Goal: Information Seeking & Learning: Learn about a topic

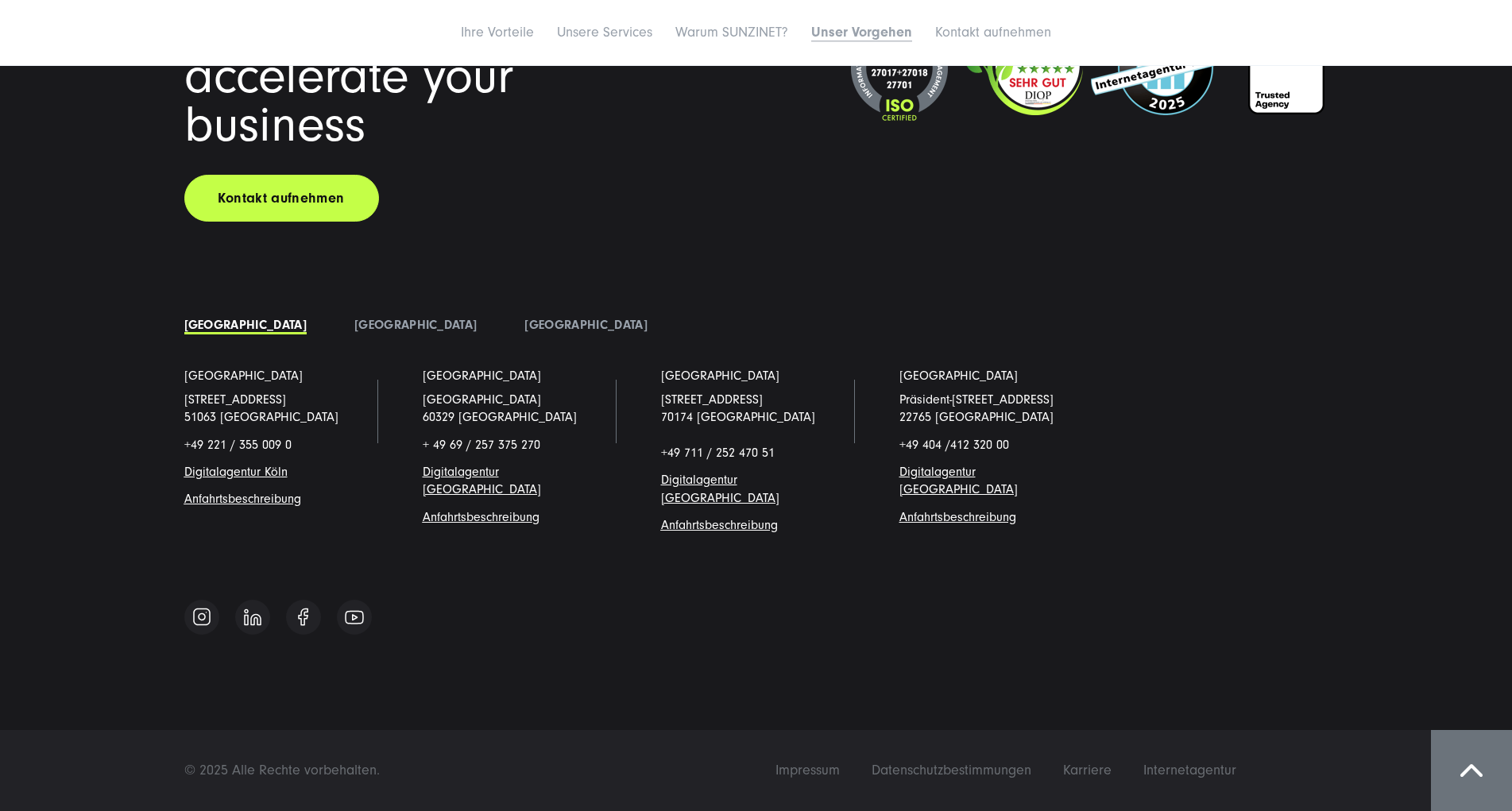
scroll to position [8181, 0]
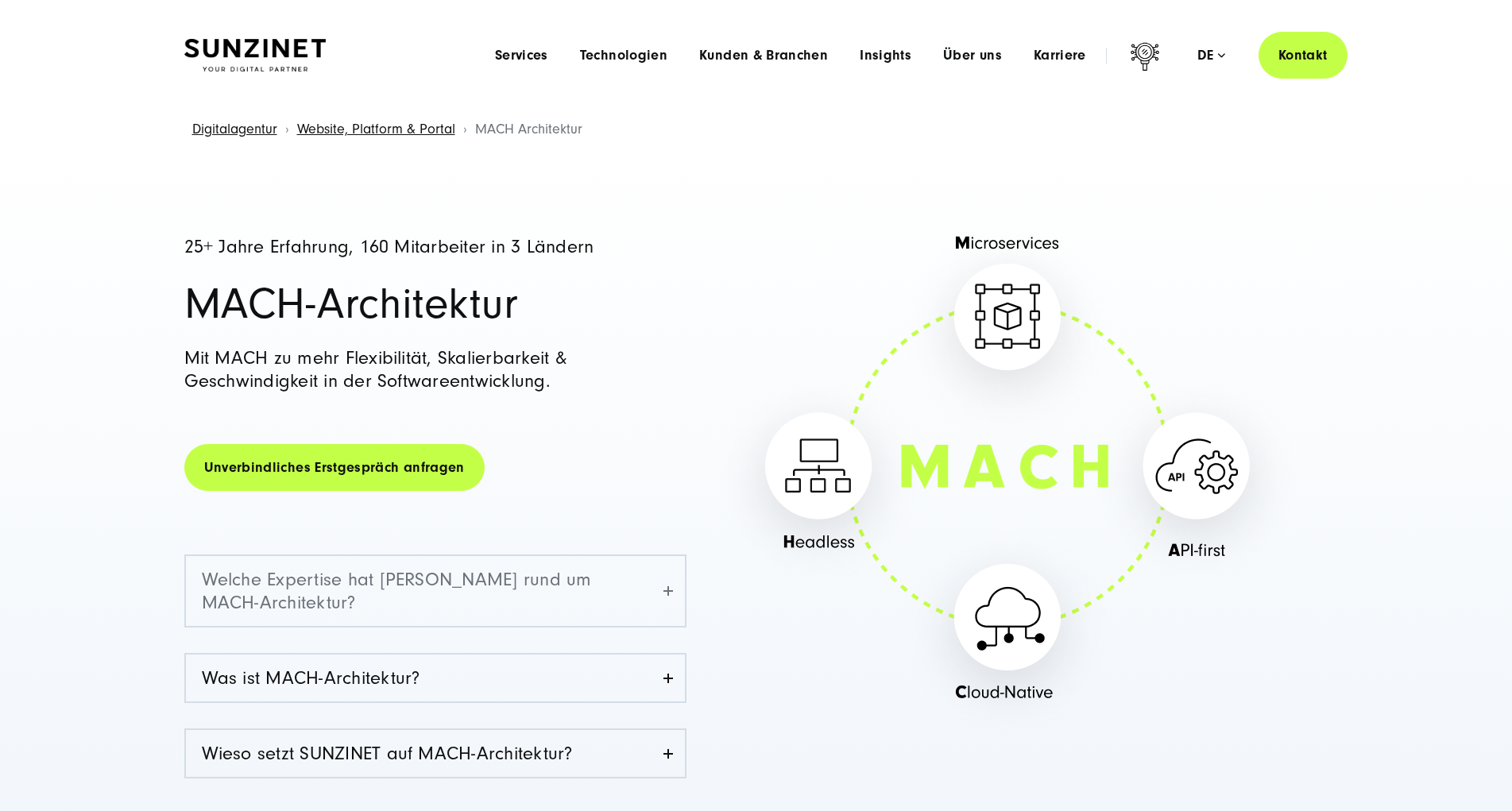
click at [644, 589] on link "Welche Expertise hat [PERSON_NAME] rund um MACH-Architektur?" at bounding box center [435, 590] width 499 height 70
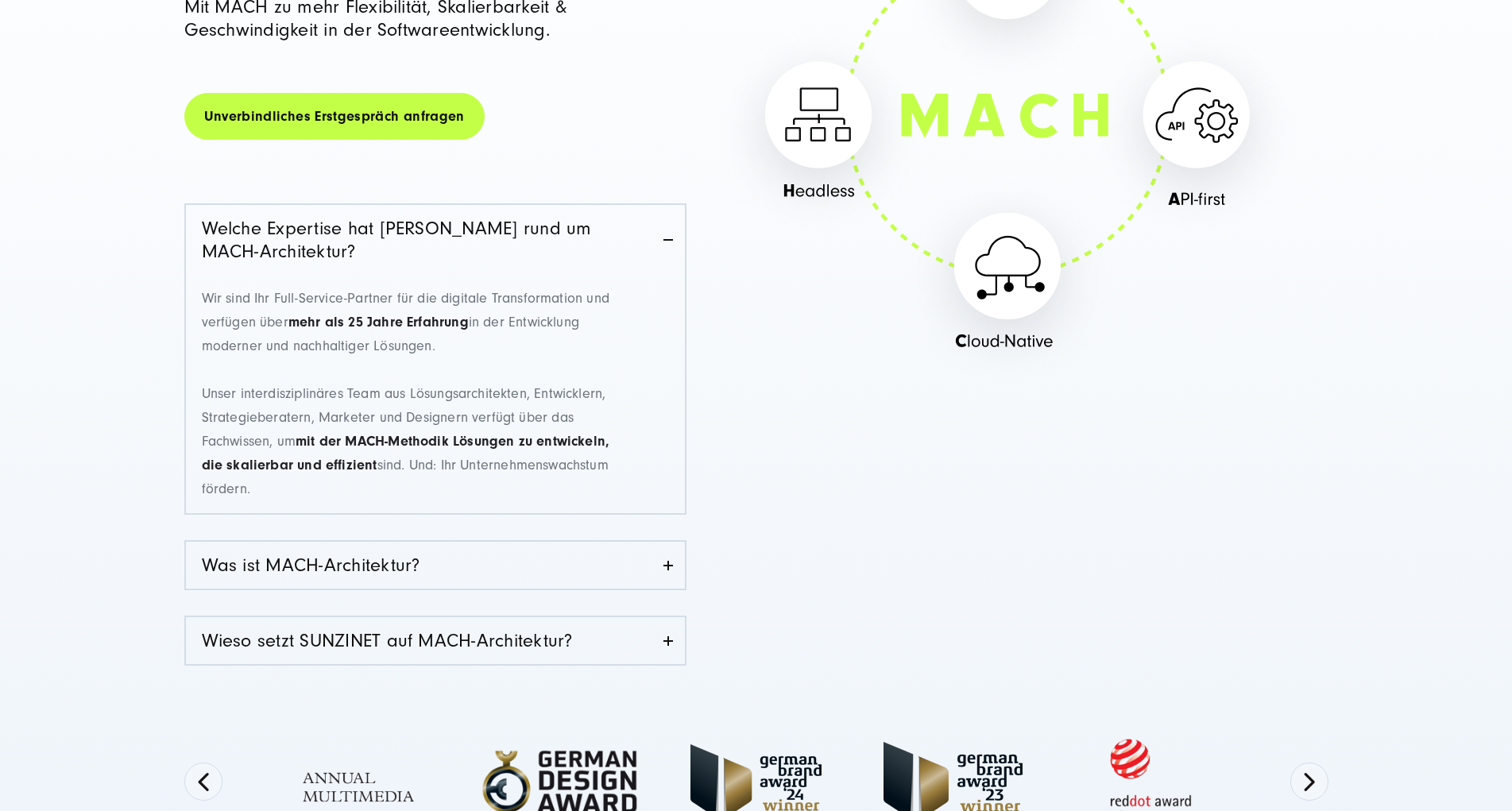
scroll to position [405, 0]
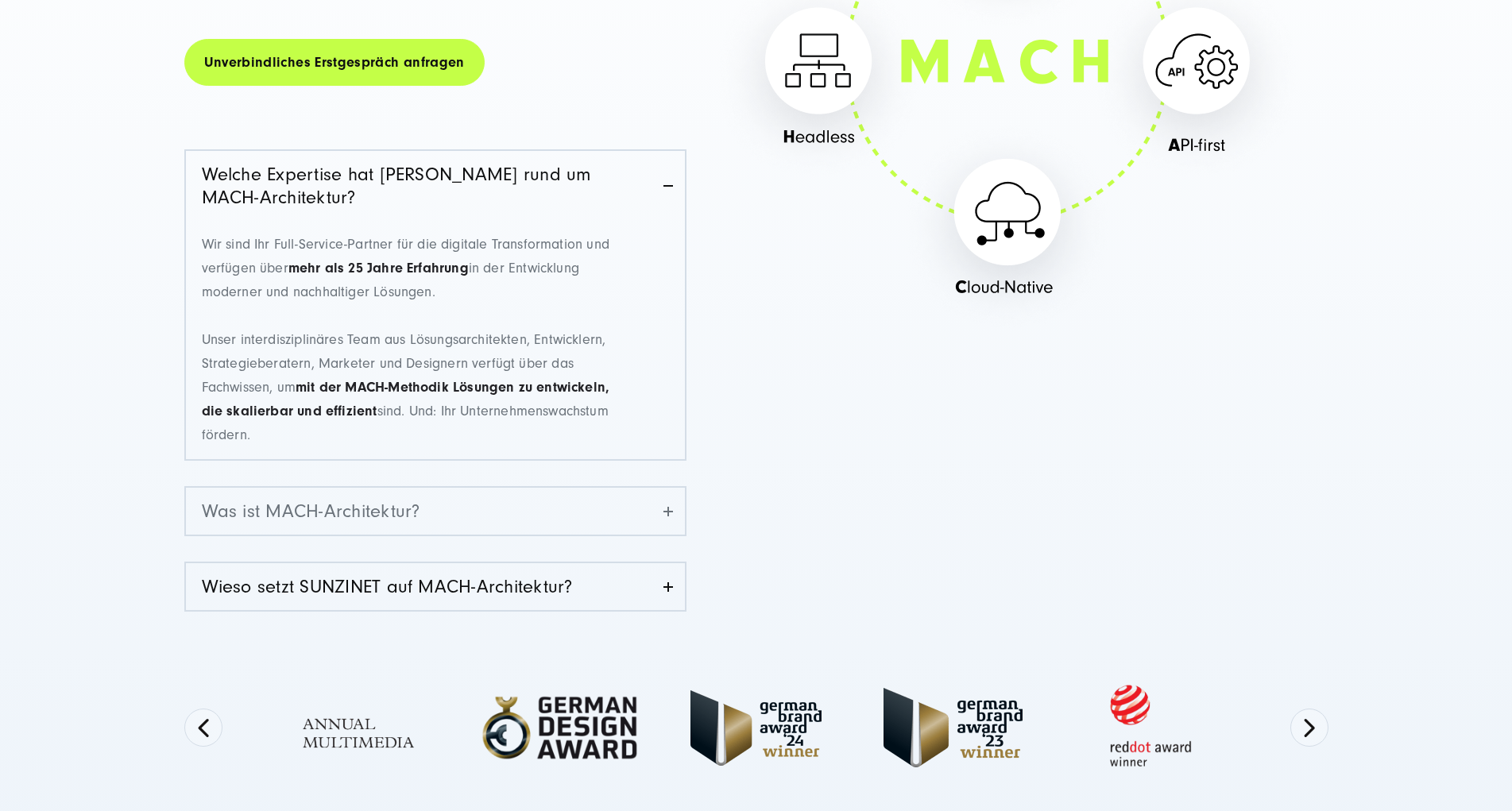
click at [551, 509] on link "Was ist MACH-Architektur?" at bounding box center [435, 511] width 499 height 47
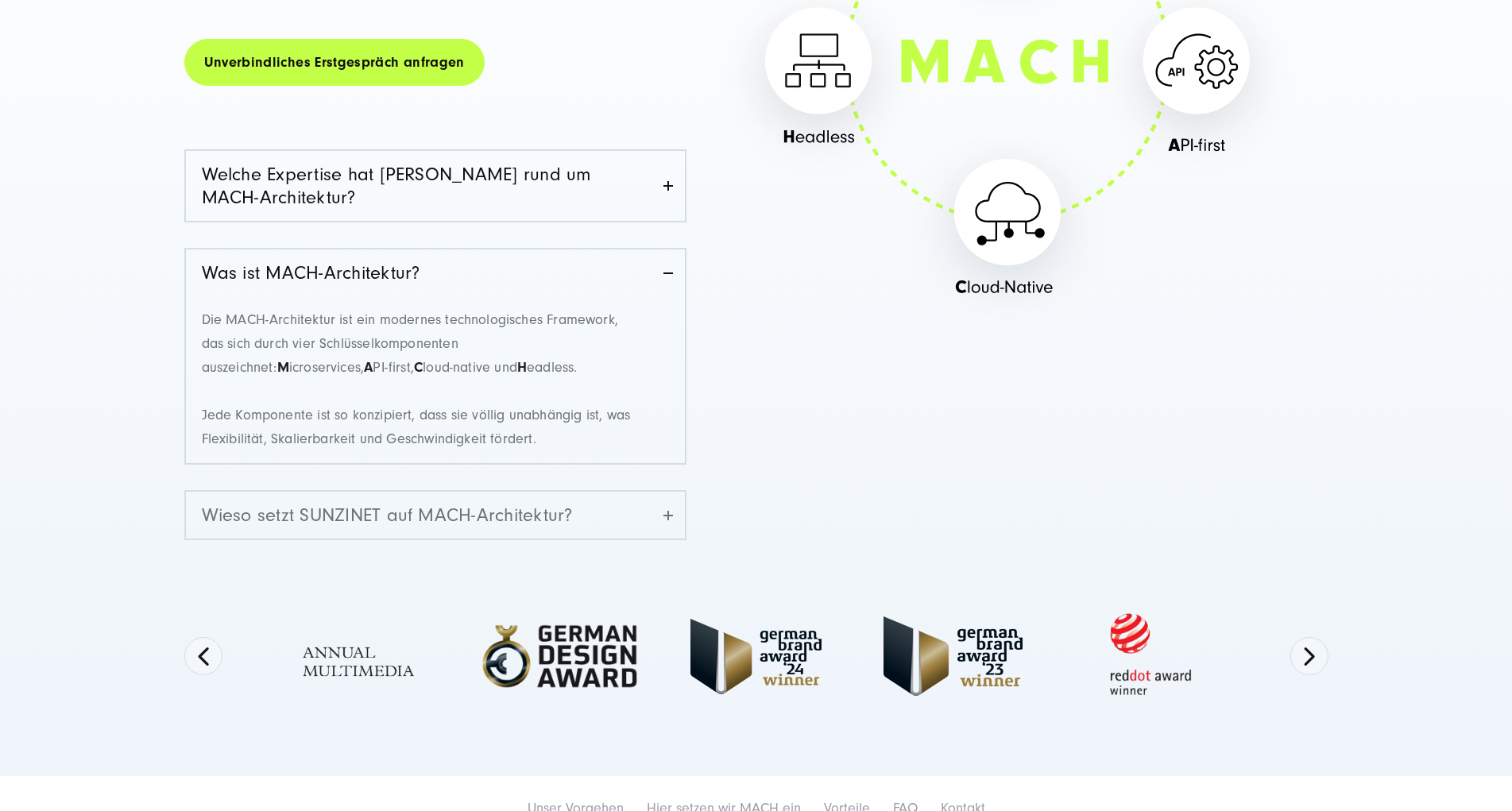
click at [640, 499] on link "Wieso setzt SUNZINET auf MACH-Architektur?" at bounding box center [435, 515] width 499 height 47
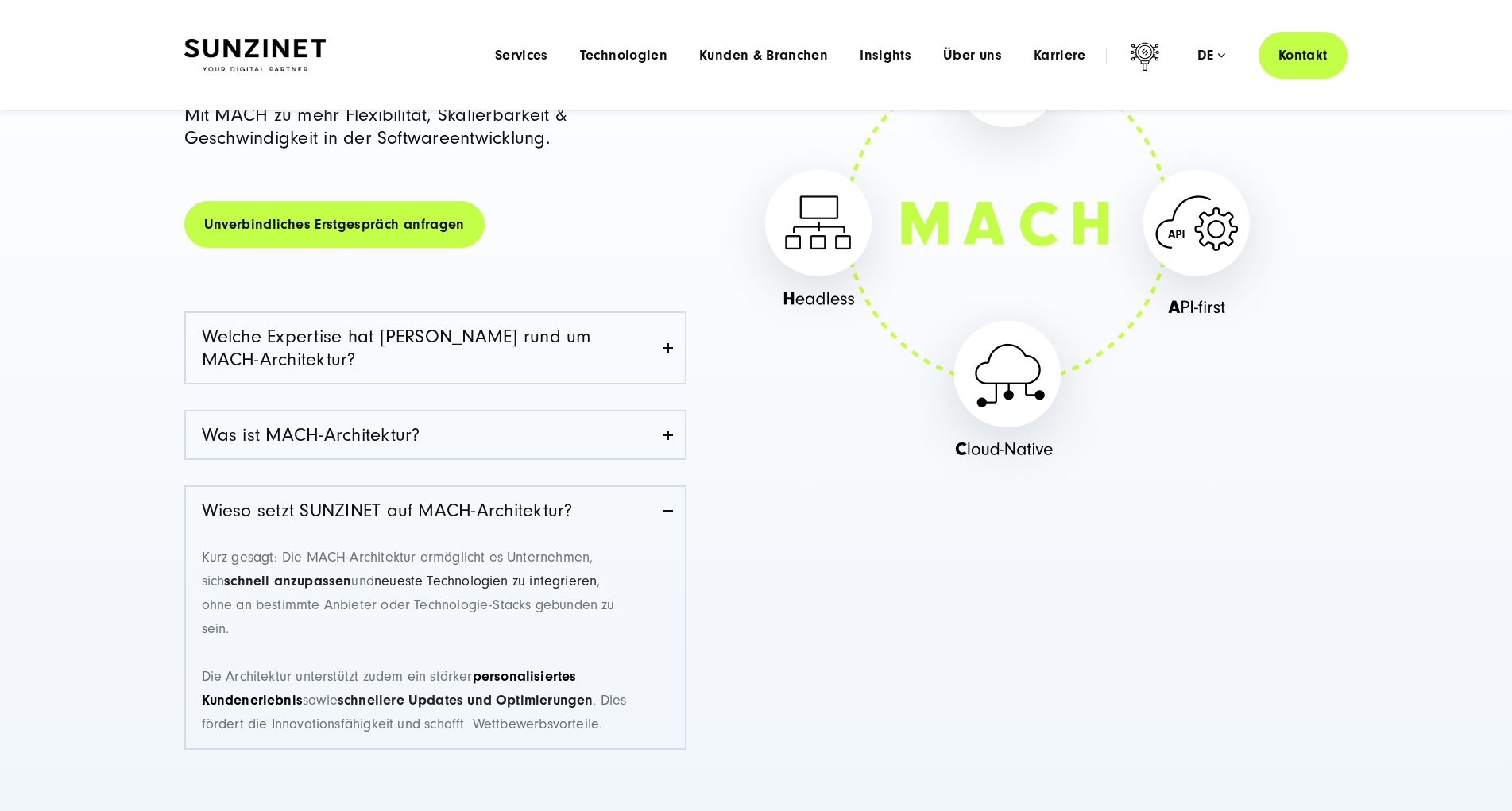
scroll to position [0, 0]
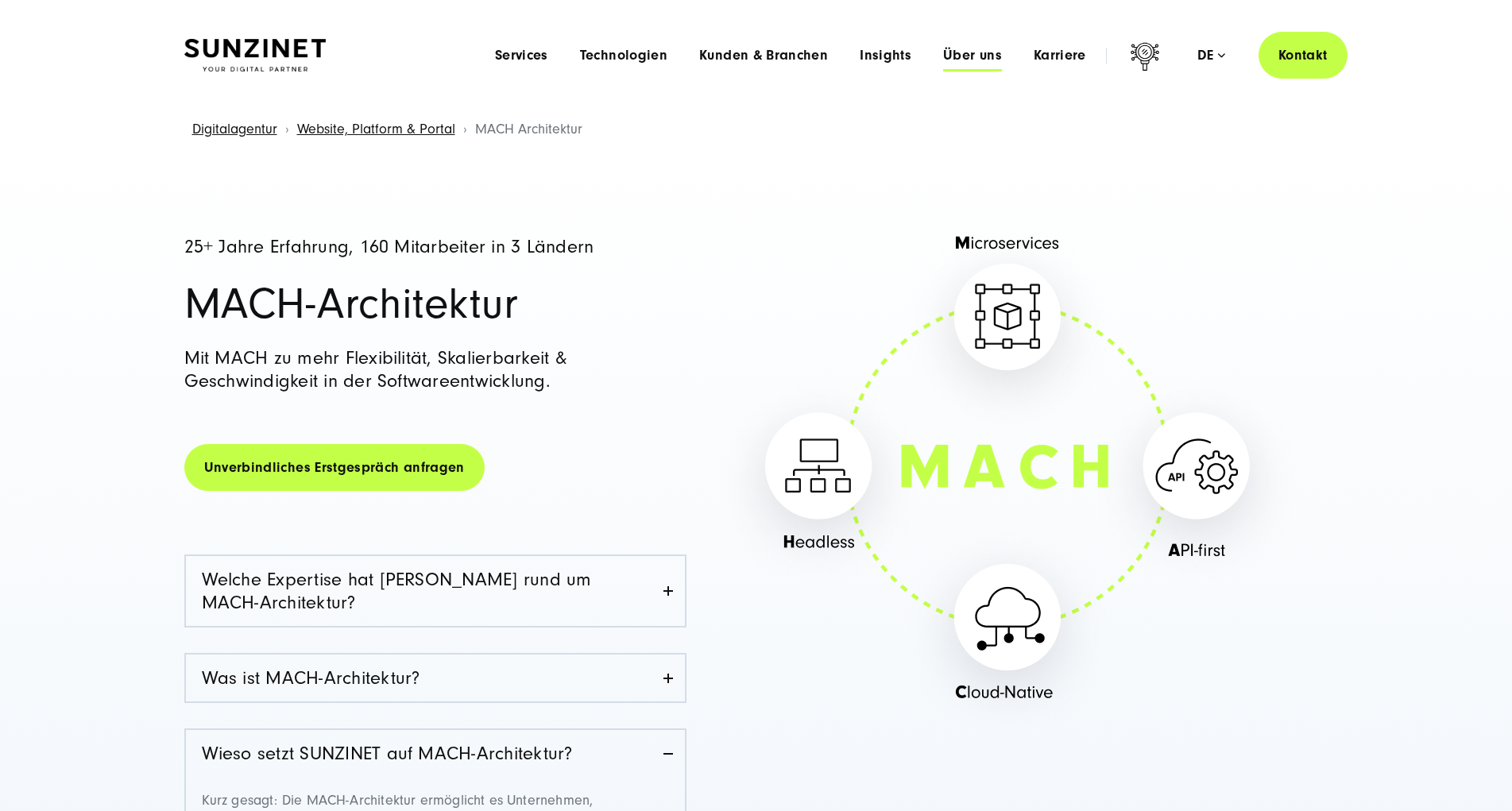
click at [954, 54] on span "Über uns" at bounding box center [972, 54] width 59 height 15
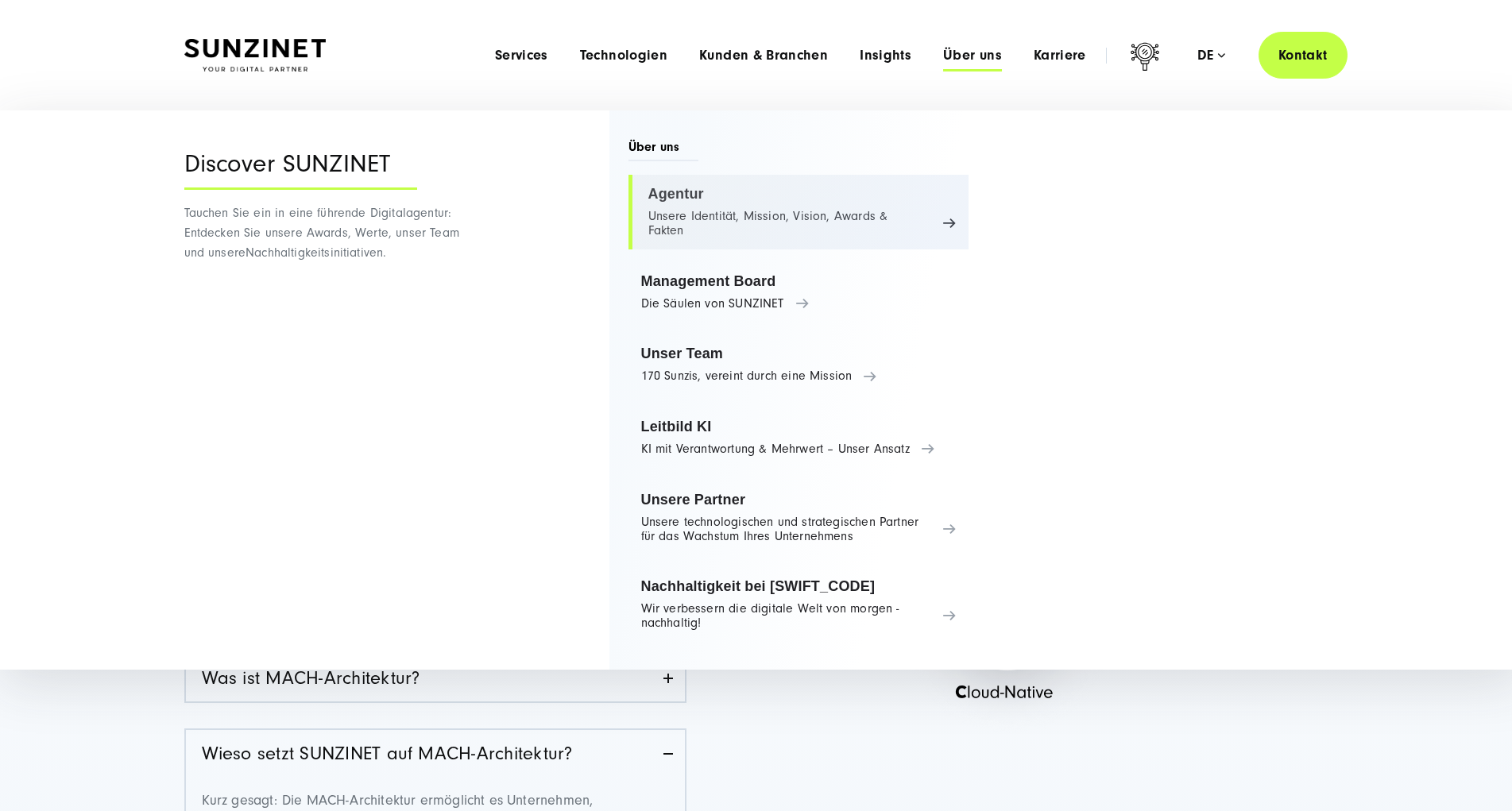
click at [682, 210] on link "Agentur Unsere Identität, Mission, Vision, Awards & Fakten" at bounding box center [799, 212] width 341 height 74
